Goal: Task Accomplishment & Management: Use online tool/utility

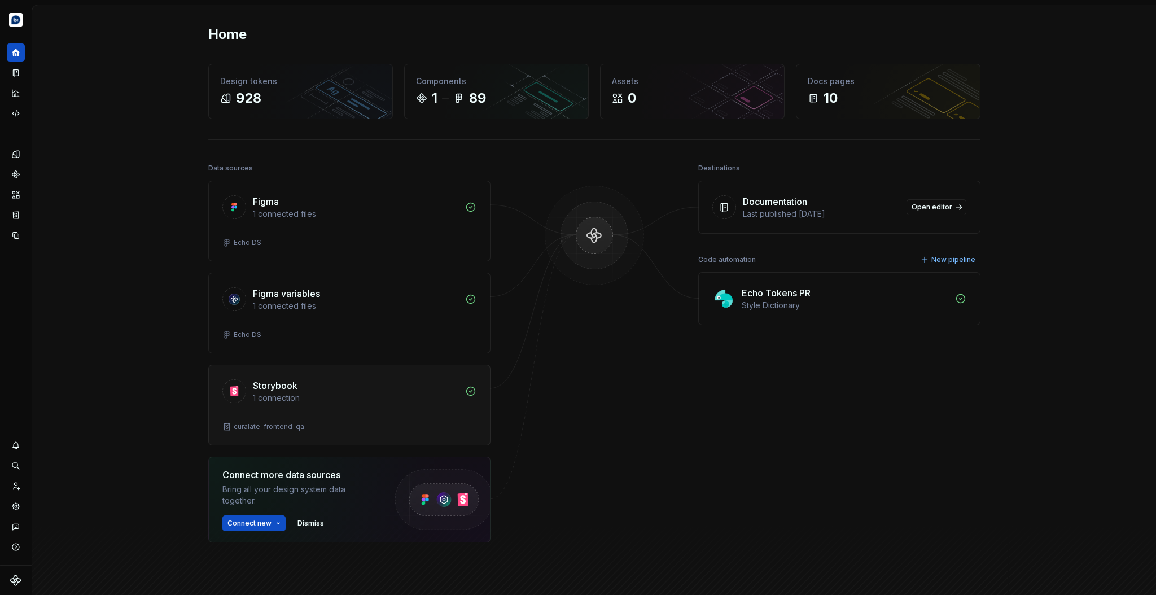
click at [297, 396] on div "1 connection" at bounding box center [356, 397] width 206 height 11
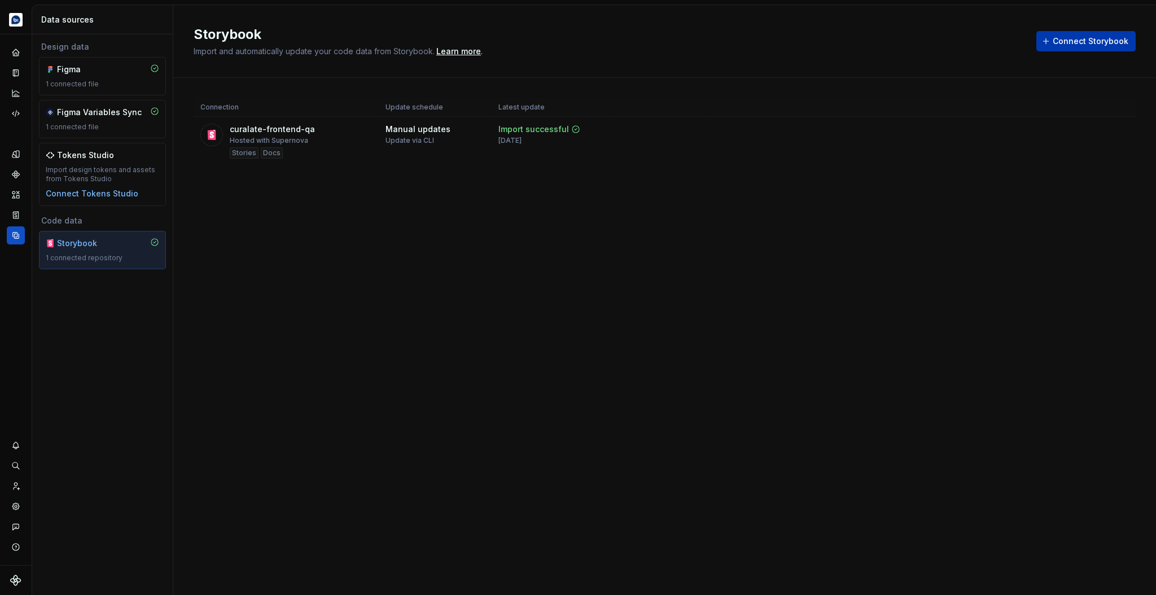
click at [1070, 47] on button "Connect Storybook" at bounding box center [1086, 41] width 99 height 20
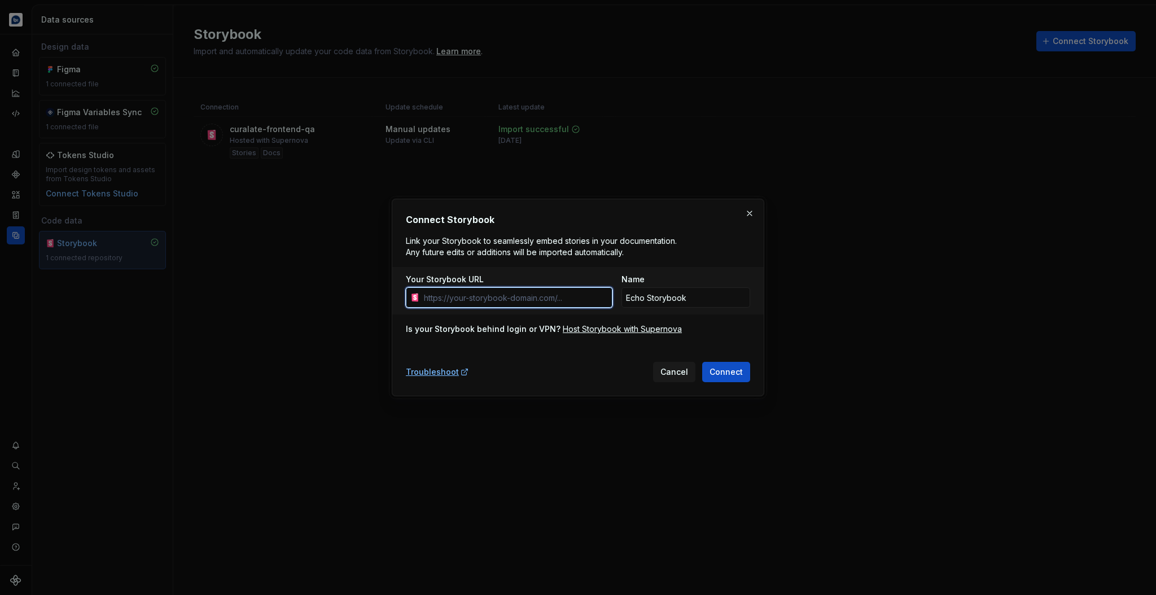
paste input "[URL][DOMAIN_NAME]"
type input "[URL][DOMAIN_NAME]"
click at [724, 370] on span "Connect" at bounding box center [726, 371] width 33 height 11
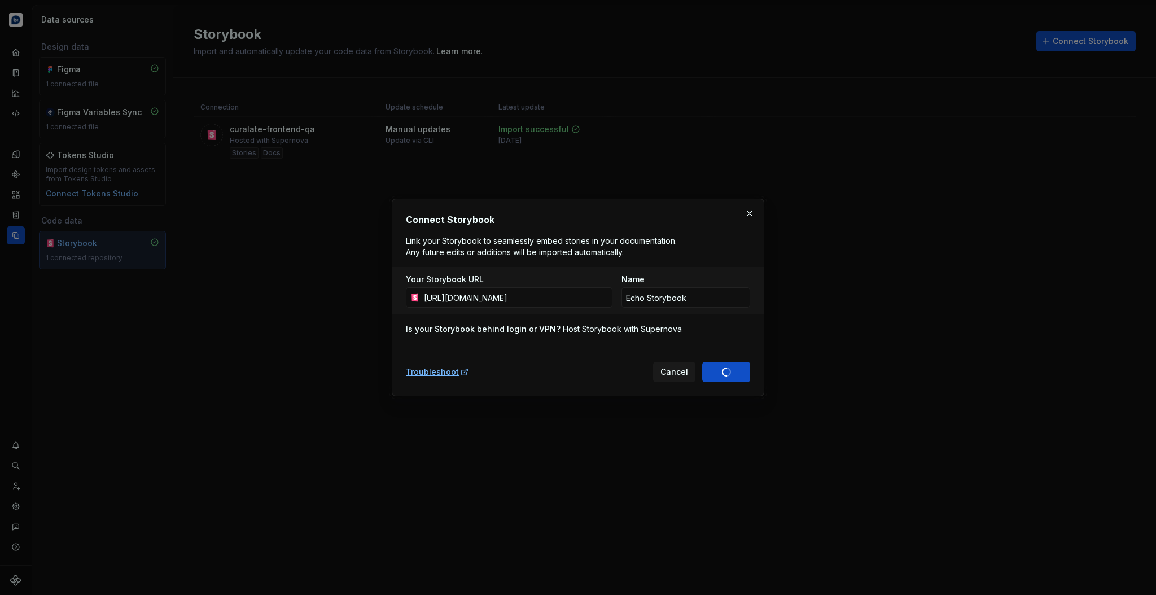
type input "Echo Storybook 1"
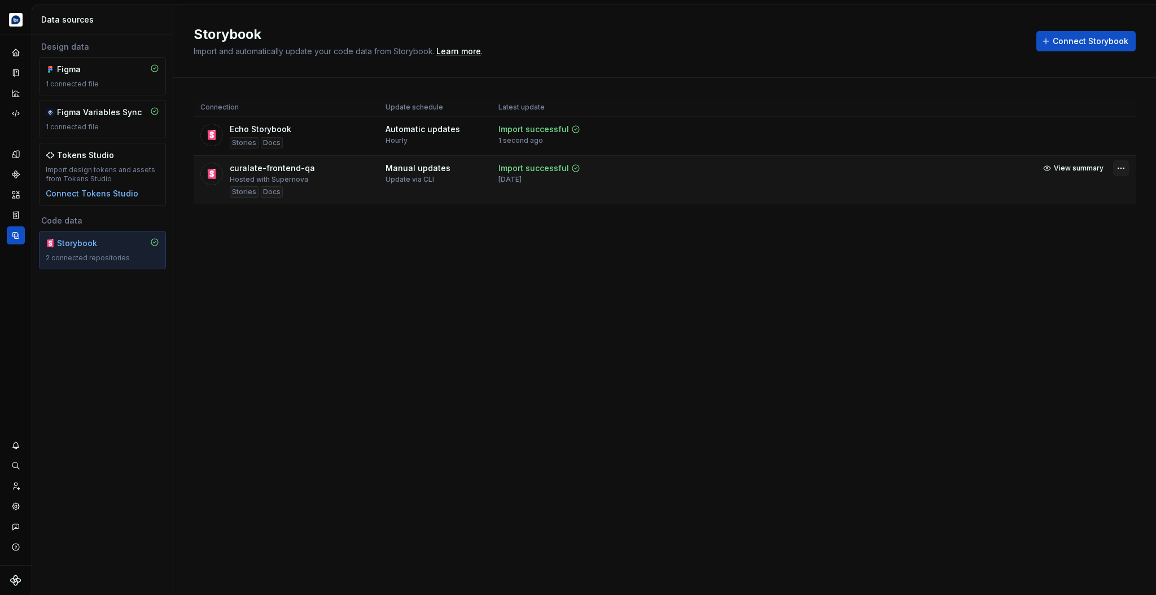
click at [1116, 167] on html "Echo Design system data Data sources Design data Figma 1 connected file Figma V…" at bounding box center [578, 297] width 1156 height 595
click at [1076, 229] on div "Remove connection" at bounding box center [1082, 230] width 85 height 11
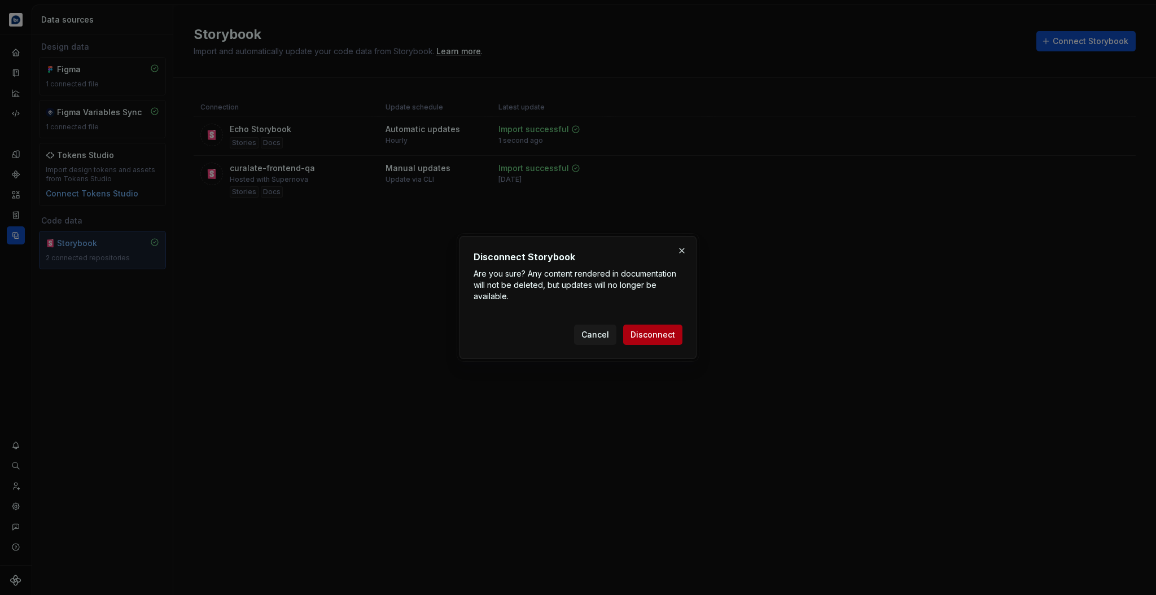
click at [670, 337] on span "Disconnect" at bounding box center [653, 334] width 45 height 11
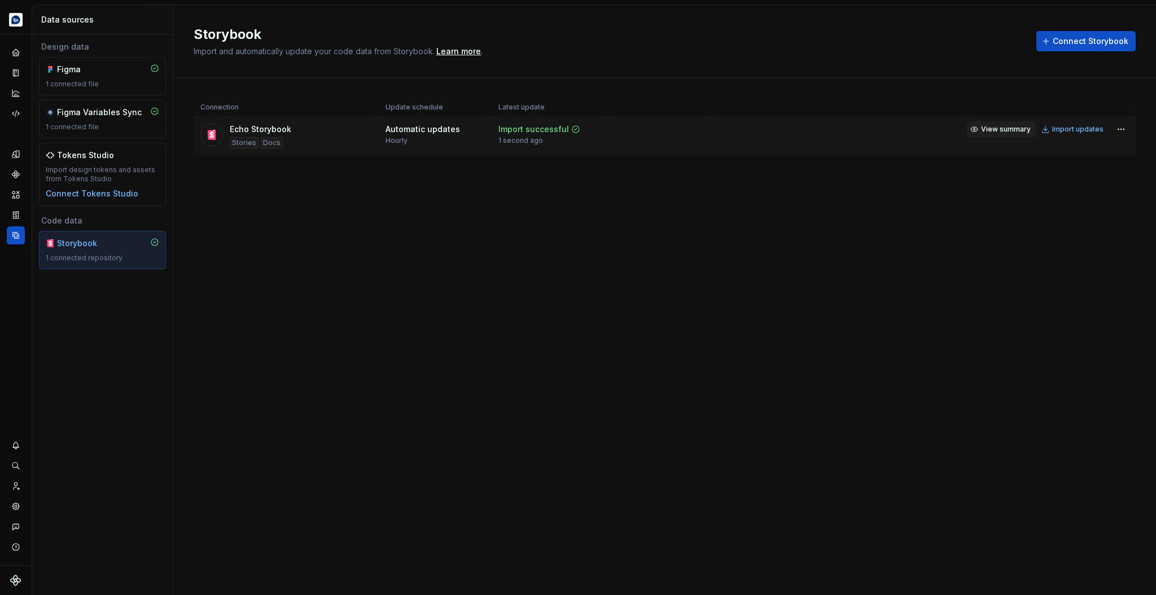
click at [999, 127] on span "View summary" at bounding box center [1006, 129] width 50 height 9
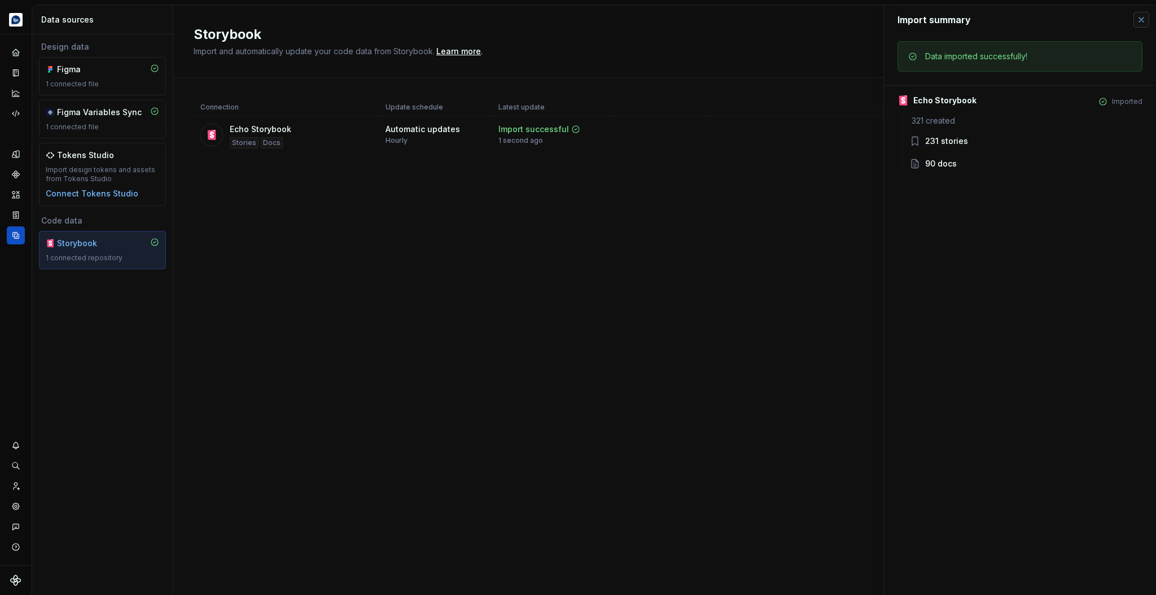
click at [1143, 18] on button "button" at bounding box center [1142, 20] width 16 height 16
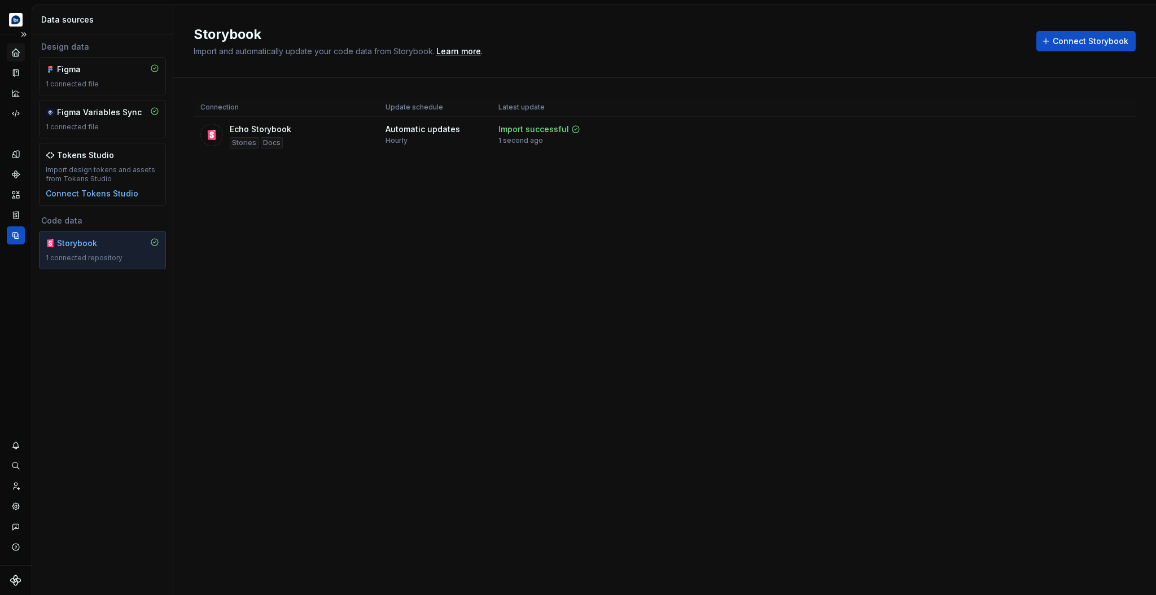
click at [21, 55] on div "Home" at bounding box center [16, 52] width 18 height 18
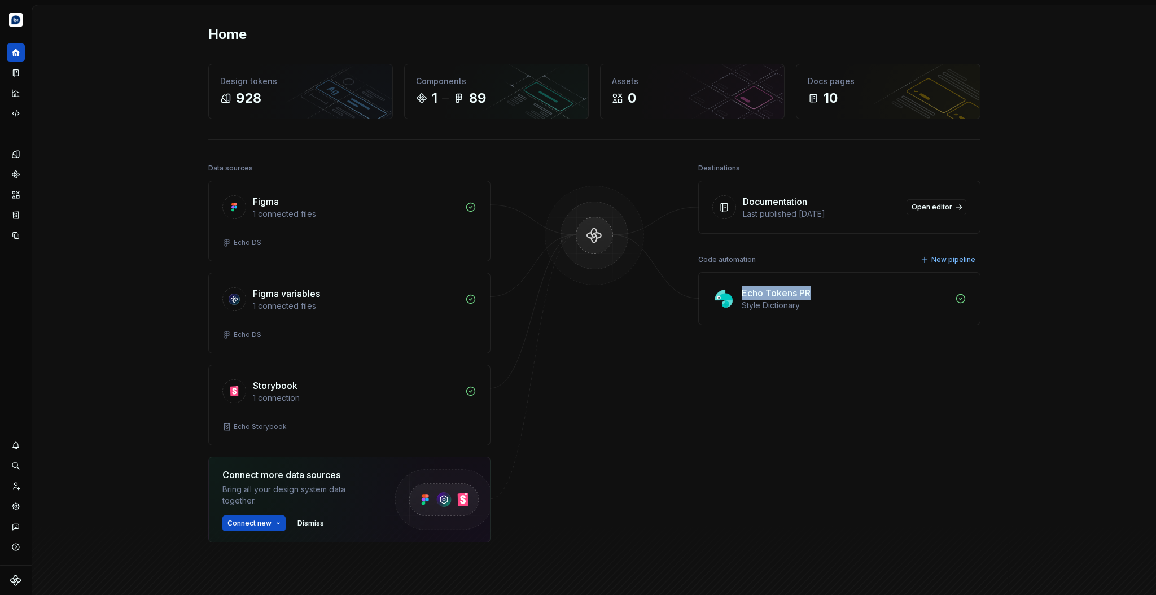
drag, startPoint x: 813, startPoint y: 294, endPoint x: 740, endPoint y: 294, distance: 72.3
click at [740, 294] on div "Echo Tokens PR Style Dictionary" at bounding box center [839, 299] width 281 height 52
click at [748, 329] on div "Destinations Documentation Last published [DATE] Open editor Code automation Ne…" at bounding box center [839, 379] width 282 height 439
